Goal: Information Seeking & Learning: Compare options

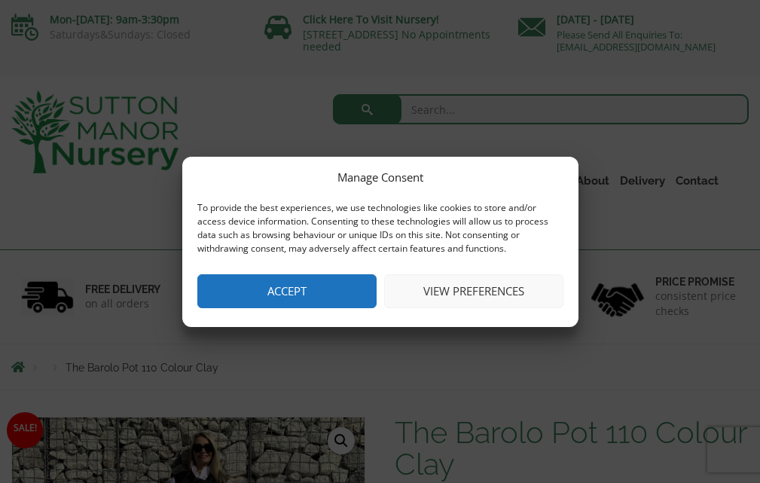
click at [260, 289] on button "Accept" at bounding box center [286, 291] width 179 height 34
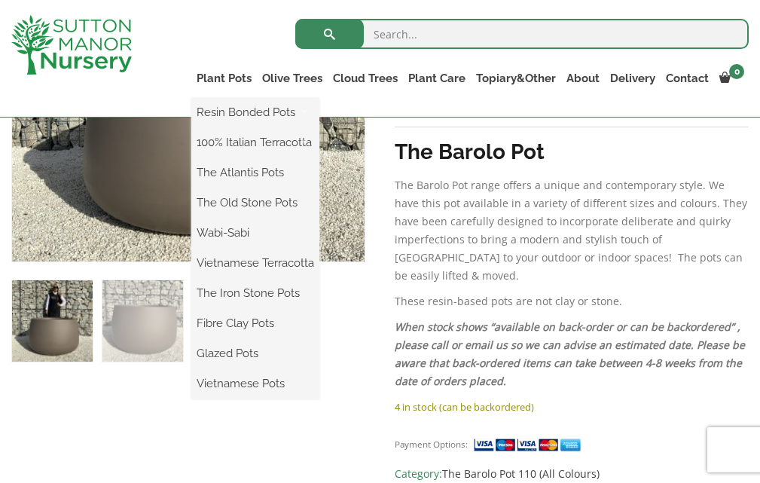
scroll to position [452, 0]
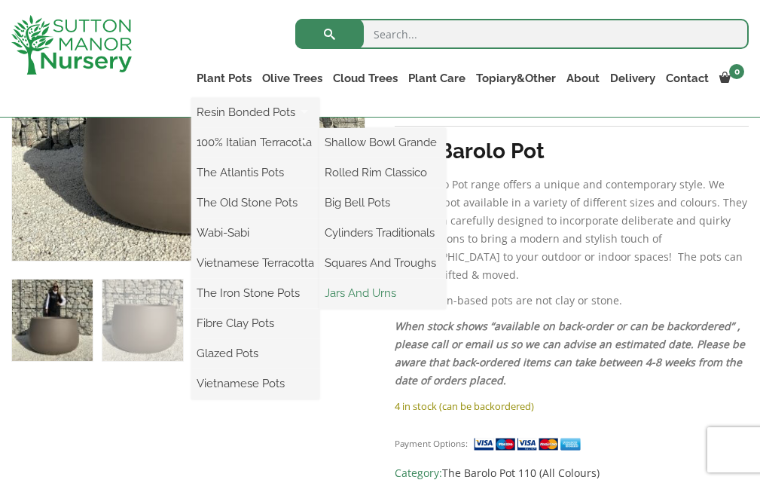
click at [356, 290] on link "Jars And Urns" at bounding box center [382, 293] width 127 height 23
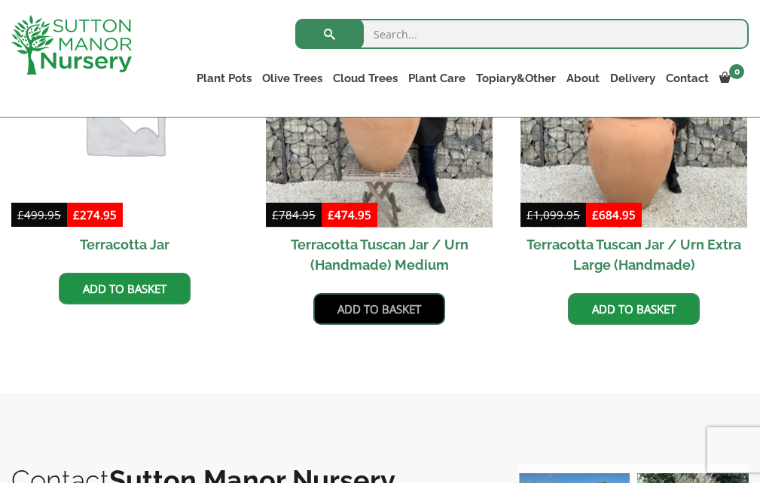
scroll to position [753, 0]
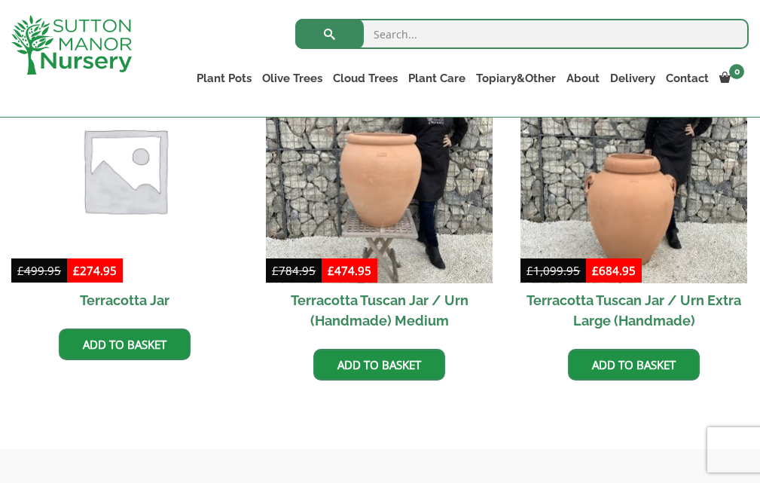
click at [121, 185] on img at bounding box center [124, 169] width 238 height 238
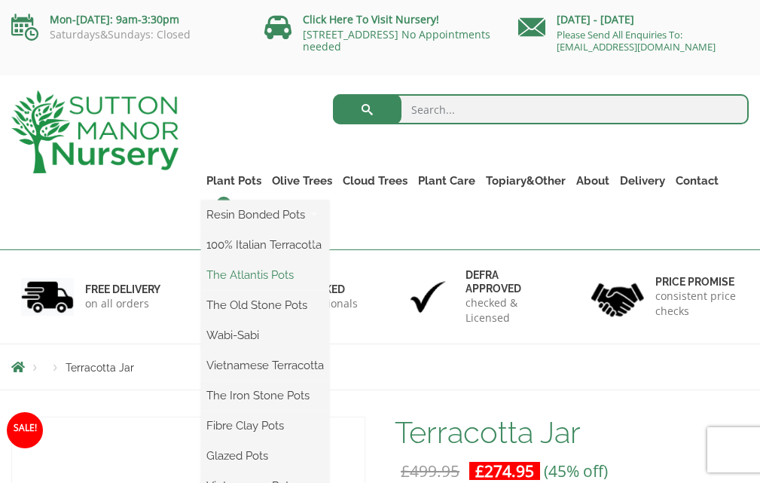
click at [242, 270] on link "The Atlantis Pots" at bounding box center [265, 275] width 128 height 23
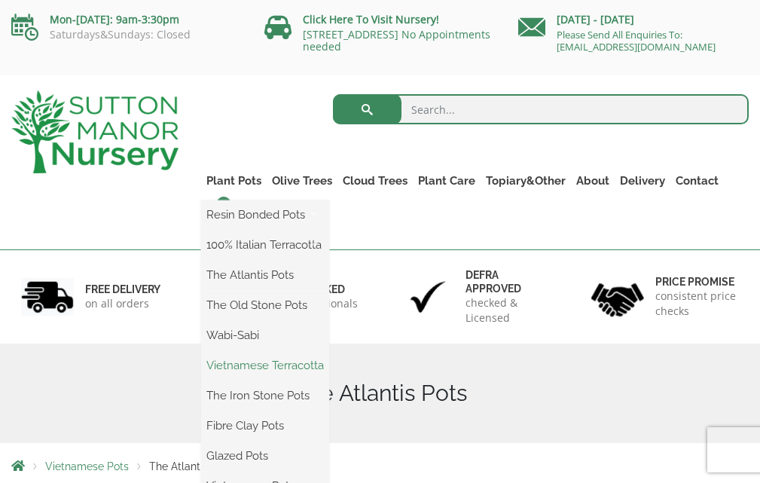
click at [240, 365] on link "Vietnamese Terracotta" at bounding box center [265, 365] width 128 height 23
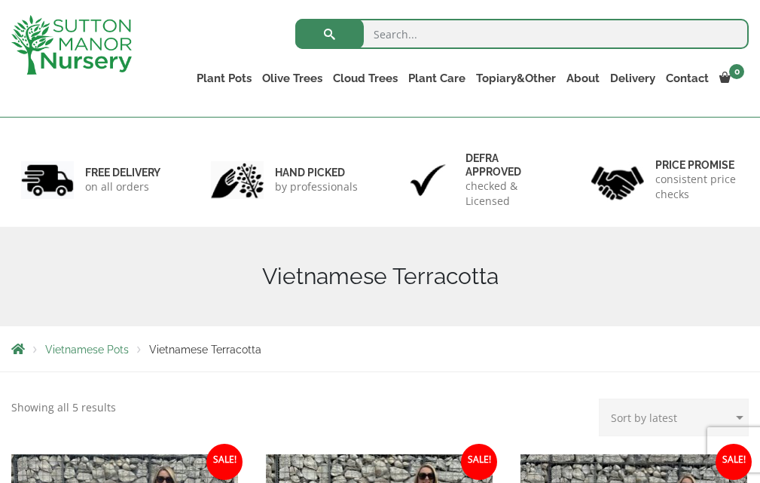
scroll to position [151, 0]
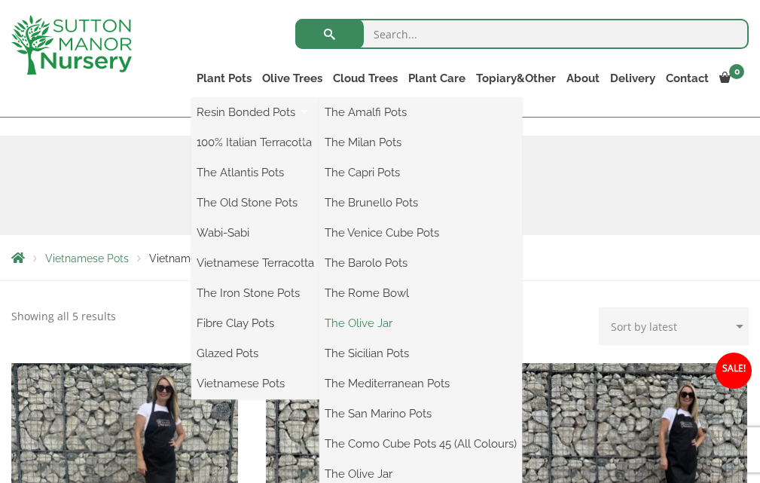
click at [366, 325] on link "The Olive Jar" at bounding box center [420, 323] width 203 height 23
